Goal: Information Seeking & Learning: Learn about a topic

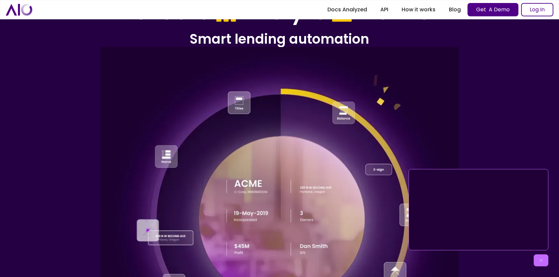
scroll to position [51, 0]
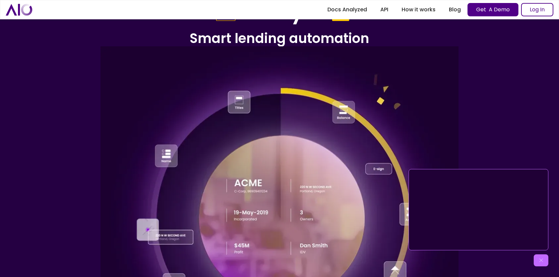
click at [542, 260] on img at bounding box center [541, 260] width 7 height 7
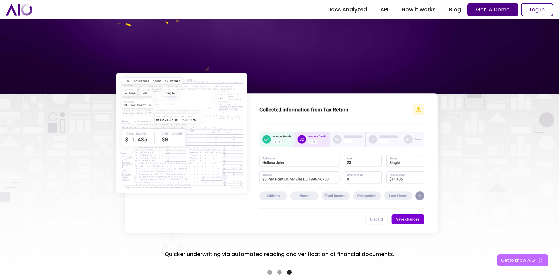
scroll to position [1137, 0]
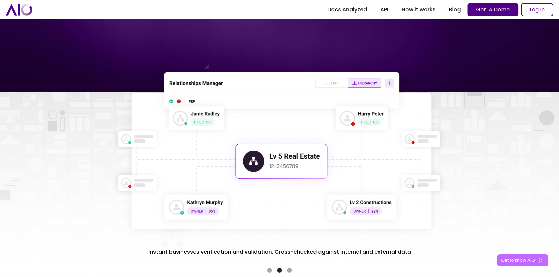
drag, startPoint x: 179, startPoint y: 115, endPoint x: 182, endPoint y: 112, distance: 3.8
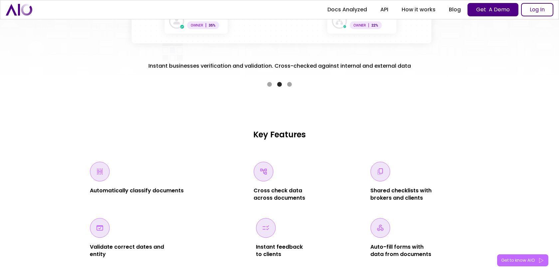
scroll to position [1342, 0]
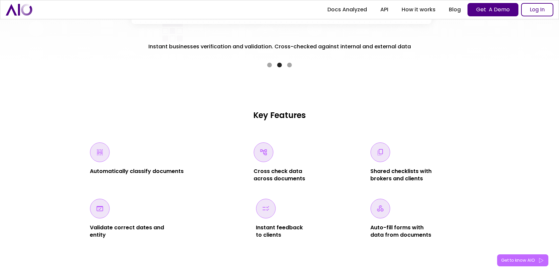
click at [270, 66] on div "Show slide 1 of 3" at bounding box center [269, 65] width 5 height 5
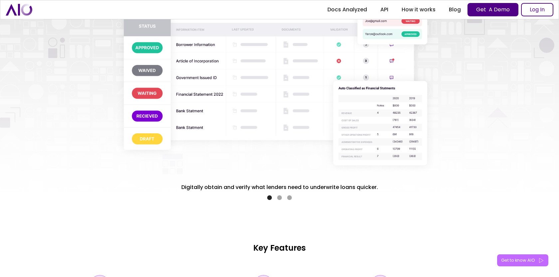
scroll to position [1209, 0]
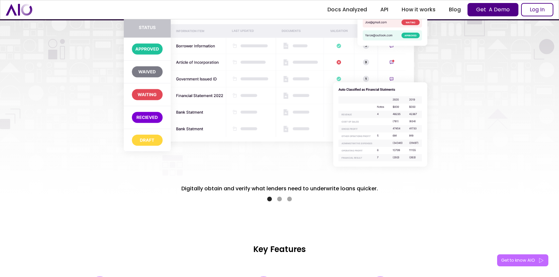
click at [290, 197] on div "Show slide 3 of 3" at bounding box center [289, 198] width 5 height 5
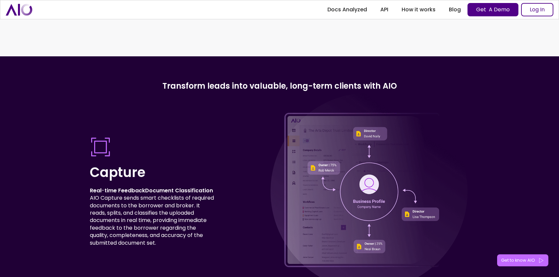
scroll to position [1772, 0]
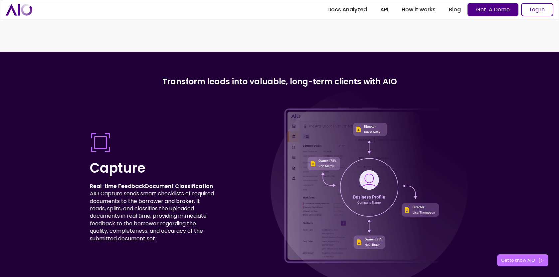
drag, startPoint x: 358, startPoint y: 185, endPoint x: 161, endPoint y: 161, distance: 198.4
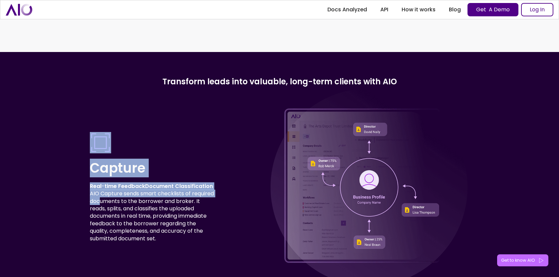
drag, startPoint x: 161, startPoint y: 161, endPoint x: 176, endPoint y: 146, distance: 21.4
click at [176, 146] on div "Capture Real - time FeedbackDocument Classification AIO Capture sends smart che…" at bounding box center [152, 187] width 125 height 110
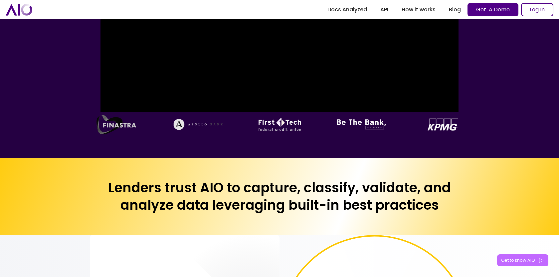
scroll to position [0, 0]
